Goal: Check status: Check status

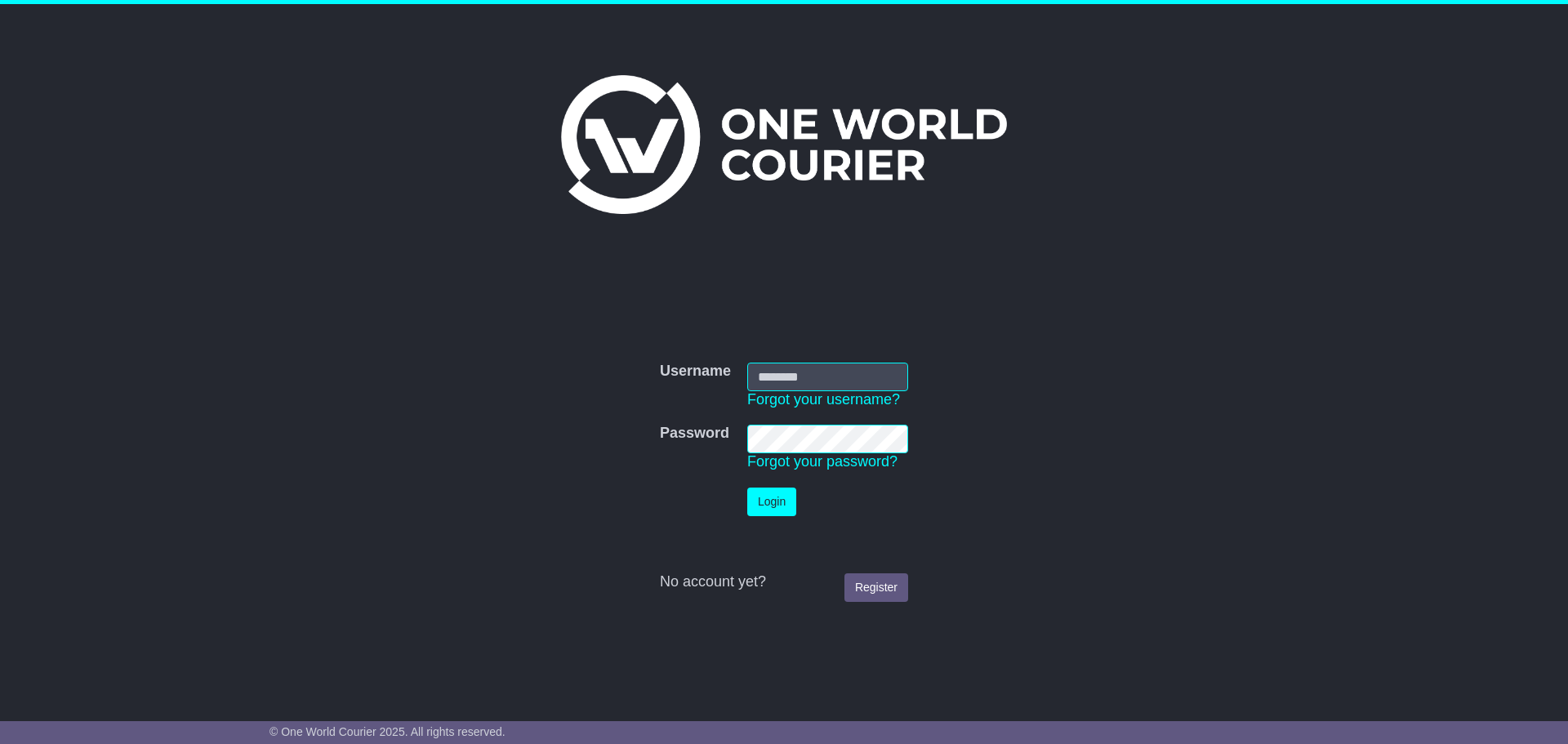
type input "**********"
click at [762, 499] on button "Login" at bounding box center [771, 502] width 49 height 29
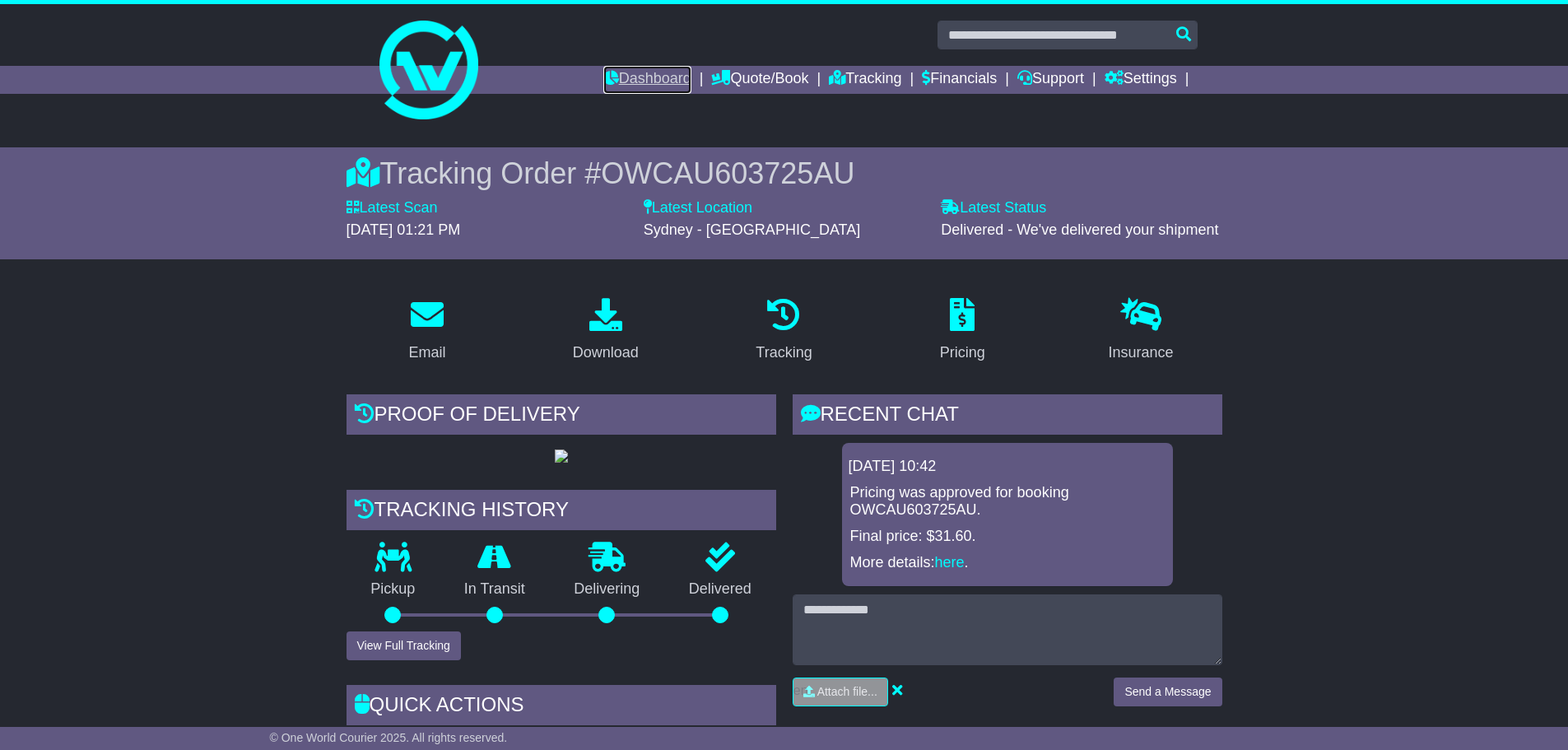
click at [631, 75] on link "Dashboard" at bounding box center [646, 80] width 88 height 28
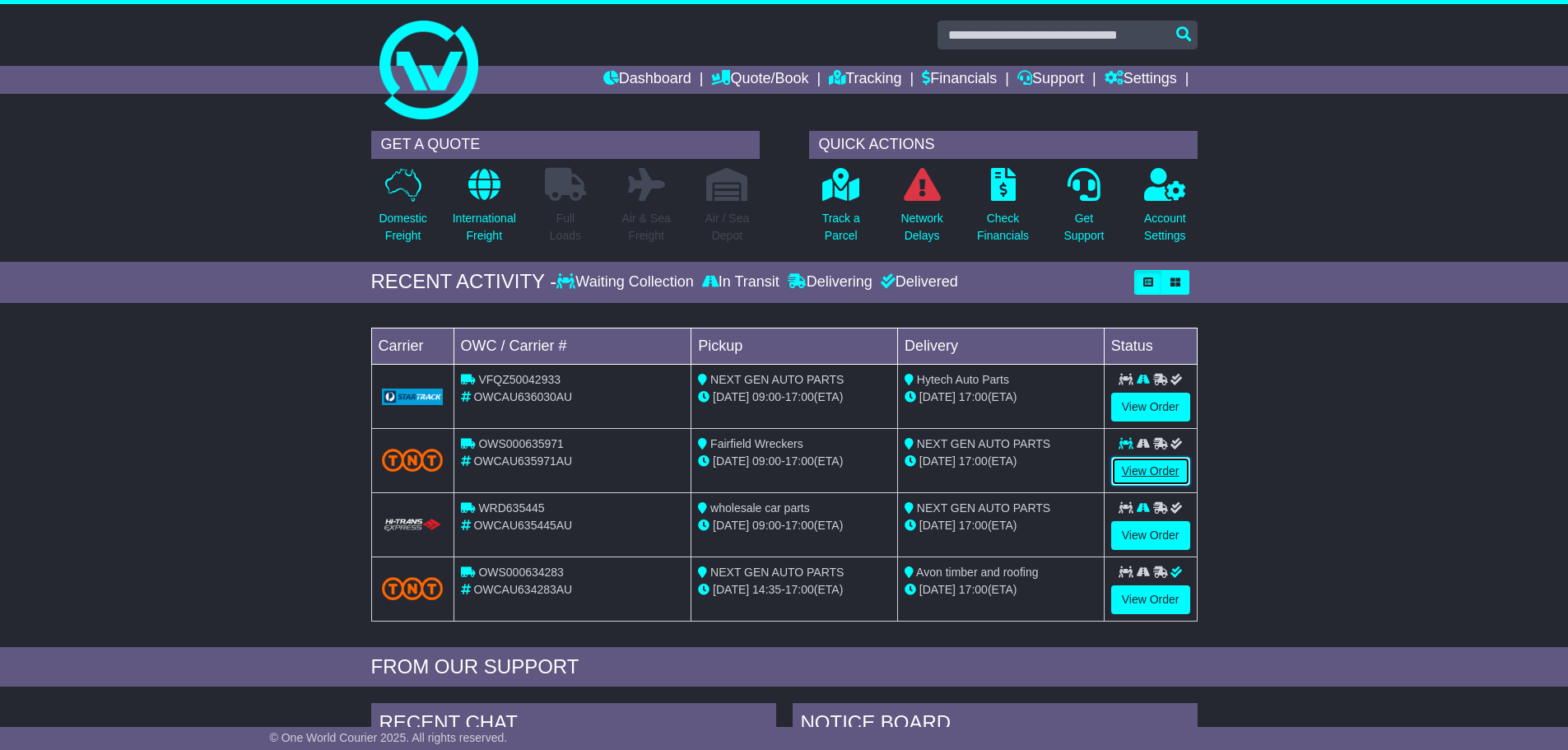
click at [1148, 474] on link "View Order" at bounding box center [1150, 472] width 79 height 29
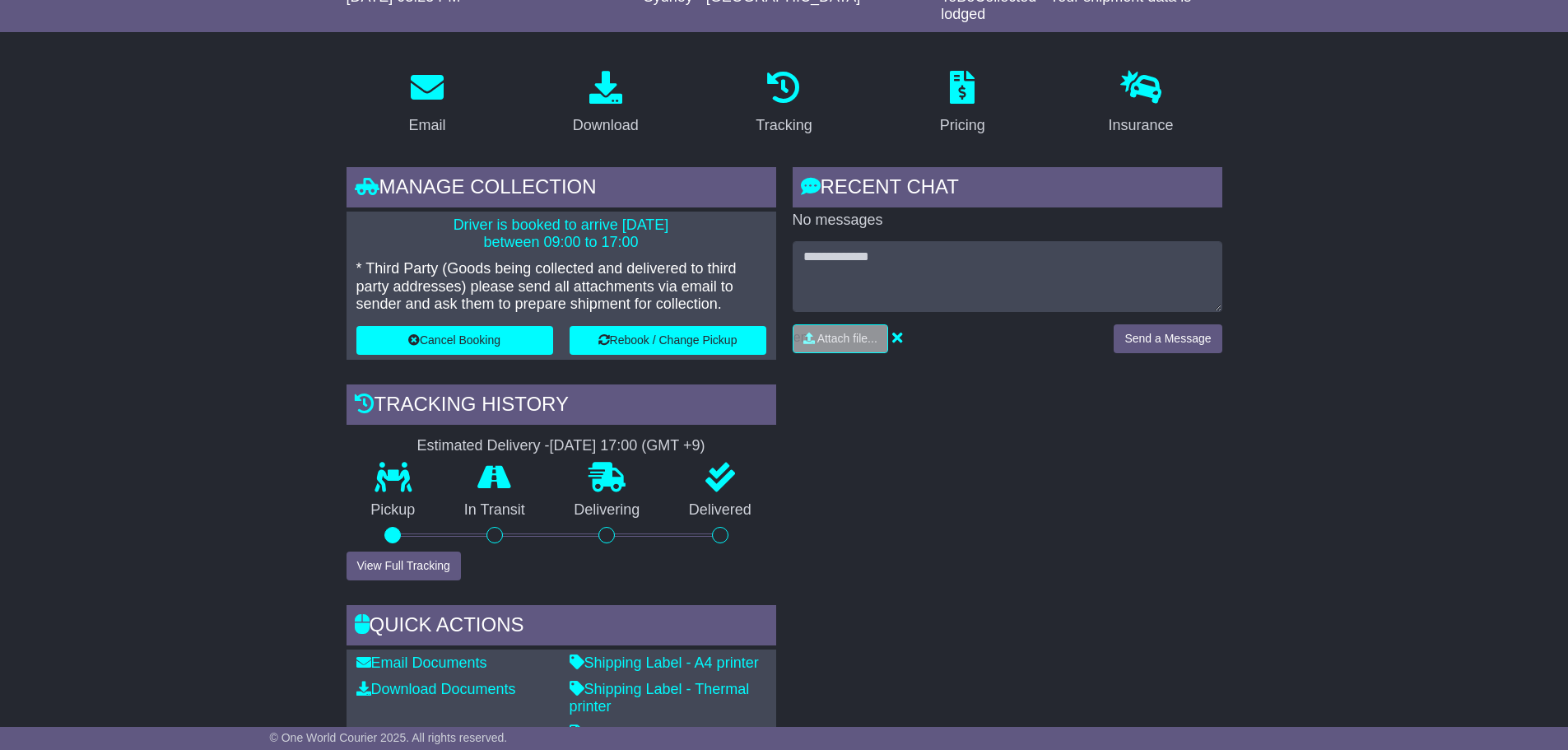
scroll to position [247, 0]
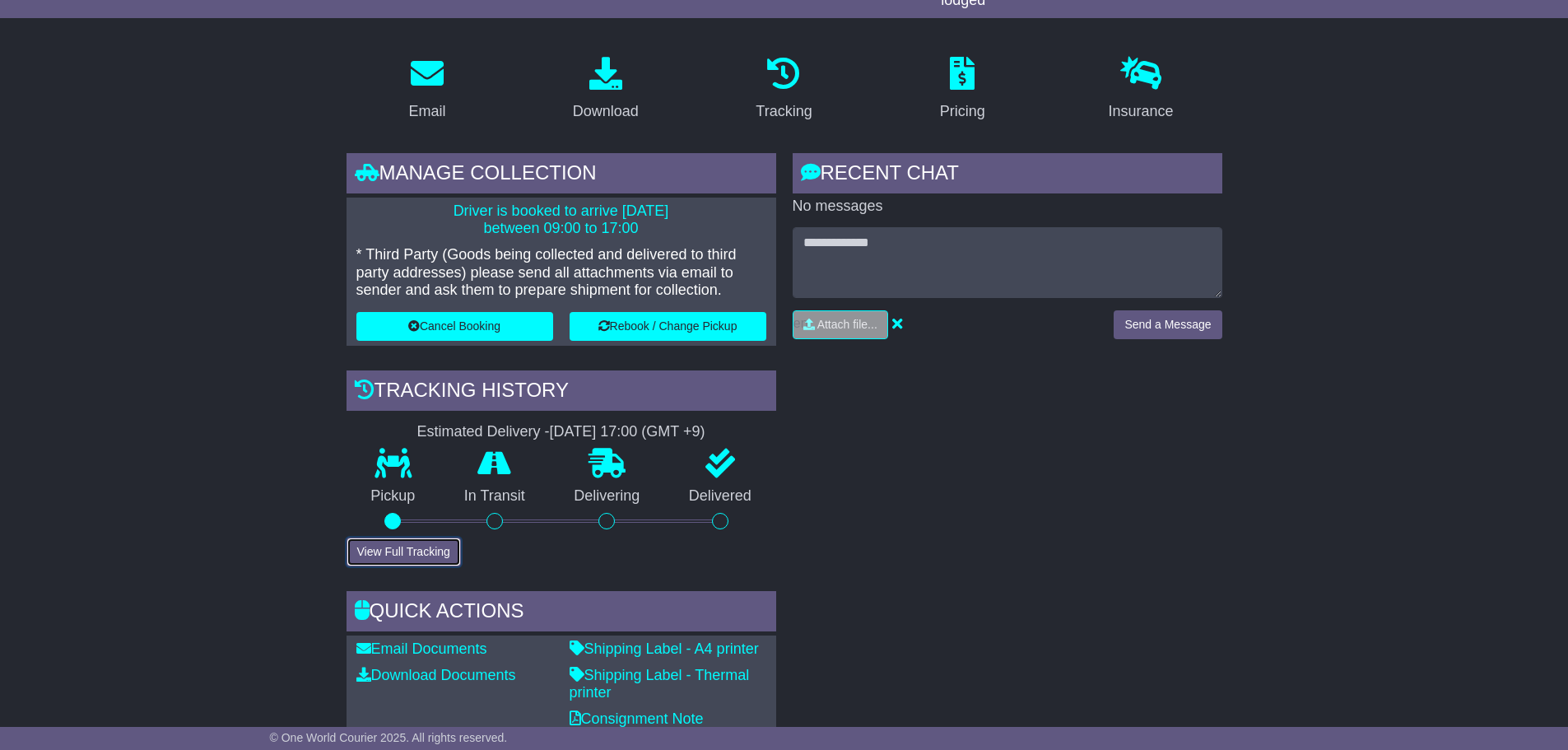
click at [413, 555] on button "View Full Tracking" at bounding box center [404, 553] width 114 height 29
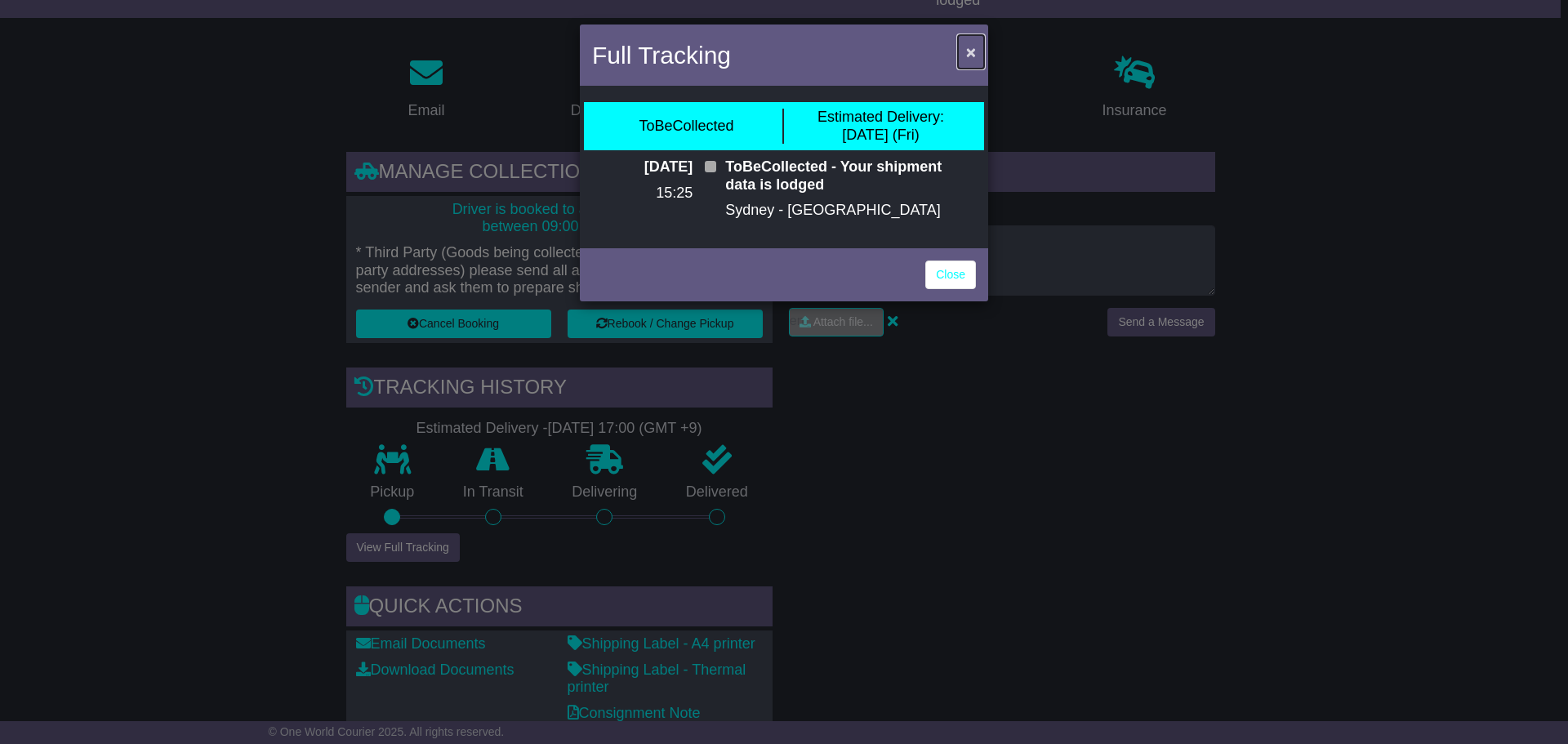
click at [973, 53] on span "×" at bounding box center [971, 51] width 10 height 19
